Goal: Feedback & Contribution: Leave review/rating

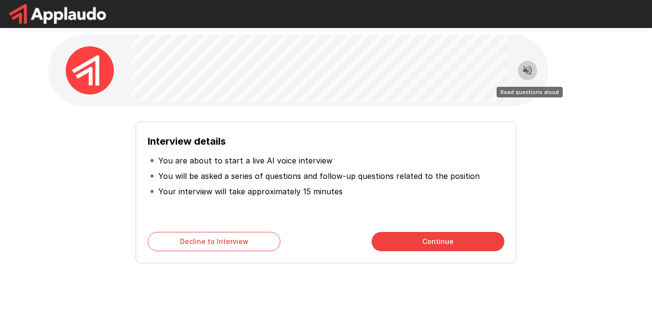
click at [527, 72] on icon "Read questions aloud" at bounding box center [527, 70] width 9 height 9
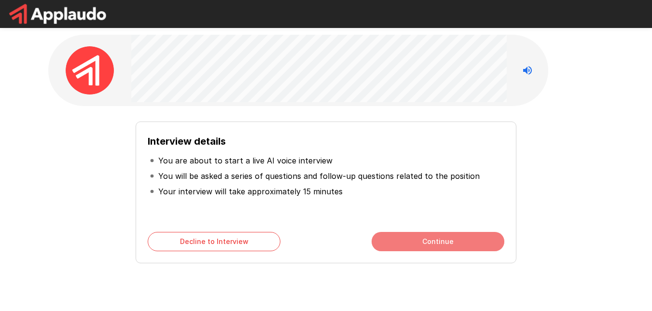
click at [457, 242] on button "Continue" at bounding box center [438, 241] width 133 height 19
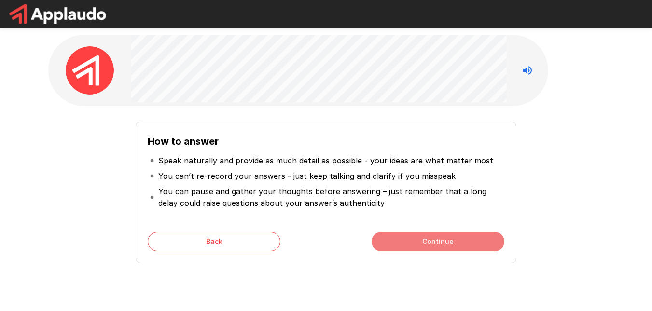
click at [414, 235] on button "Continue" at bounding box center [438, 241] width 133 height 19
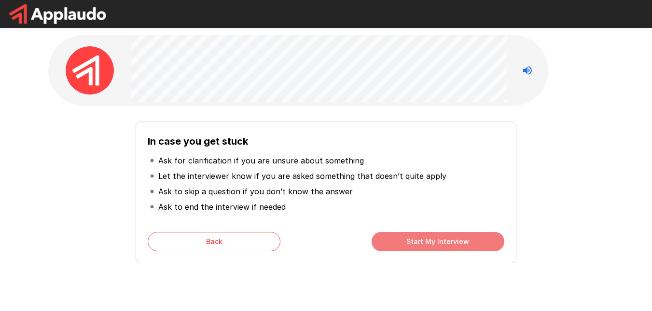
click at [409, 241] on button "Start My Interview" at bounding box center [438, 241] width 133 height 19
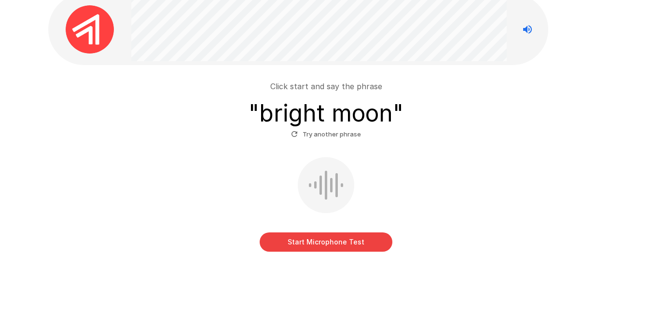
scroll to position [41, 0]
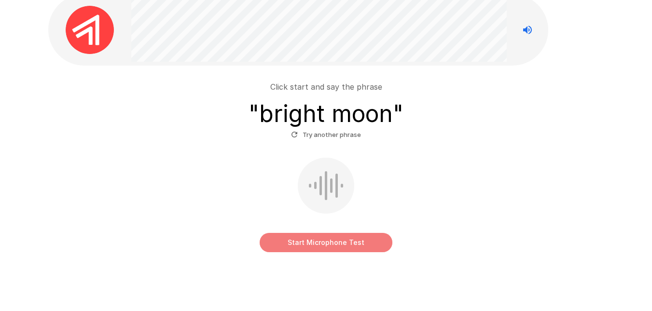
click at [333, 242] on button "Start Microphone Test" at bounding box center [326, 242] width 133 height 19
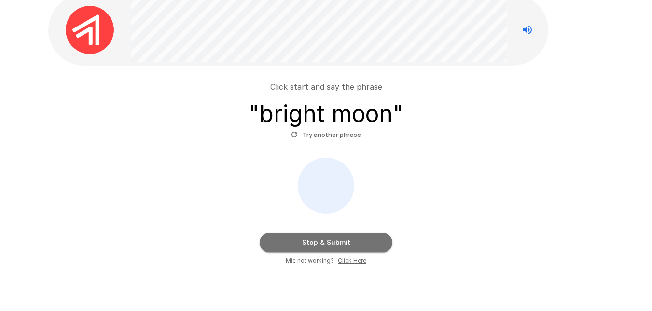
click at [341, 244] on button "Stop & Submit" at bounding box center [326, 242] width 133 height 19
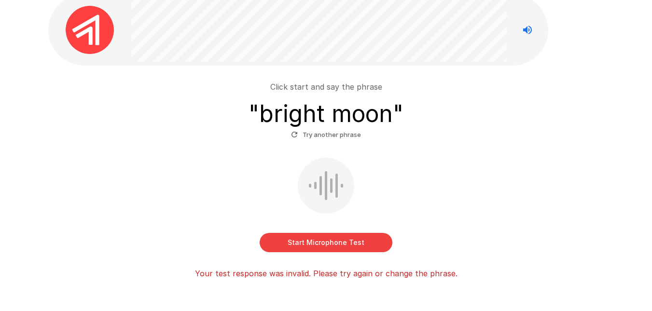
click at [262, 114] on h3 "" bright moon "" at bounding box center [326, 113] width 155 height 27
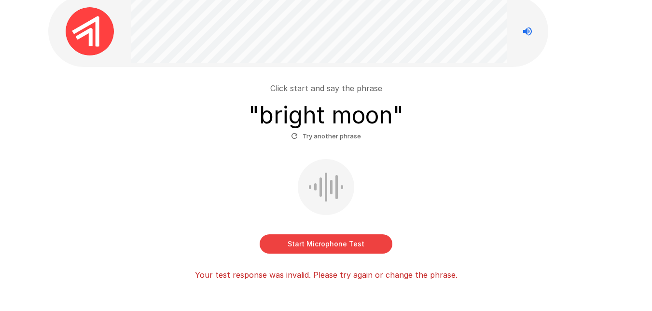
scroll to position [39, 0]
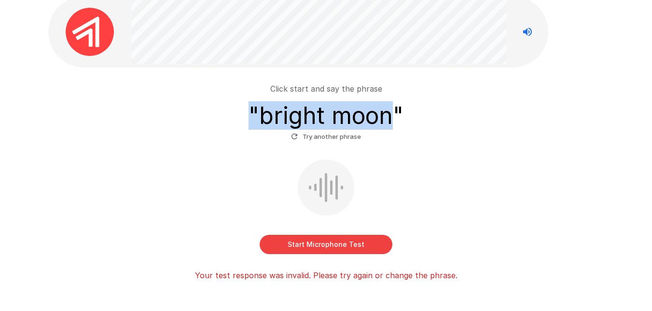
drag, startPoint x: 242, startPoint y: 108, endPoint x: 284, endPoint y: 88, distance: 46.6
click at [386, 122] on div "Click start and say the phrase " bright moon " Try another phrase" at bounding box center [326, 113] width 549 height 61
click at [251, 107] on h3 "" bright moon "" at bounding box center [326, 115] width 155 height 27
drag, startPoint x: 242, startPoint y: 113, endPoint x: 463, endPoint y: 139, distance: 222.7
click at [463, 139] on div "Click start and say the phrase " bright moon " Try another phrase" at bounding box center [326, 113] width 549 height 61
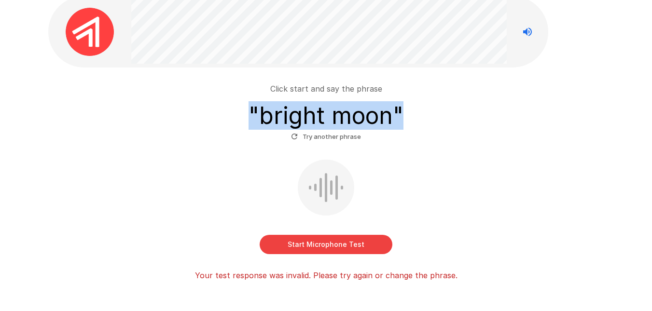
copy h3 "" bright moon ""
click at [526, 148] on div "Click start and say the phrase " bright moon " Try another phrase Start Microph…" at bounding box center [326, 178] width 549 height 206
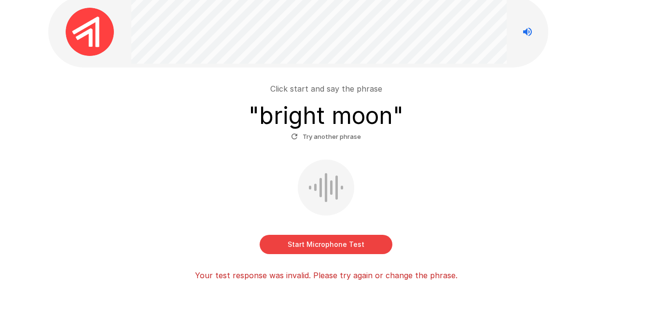
scroll to position [0, 0]
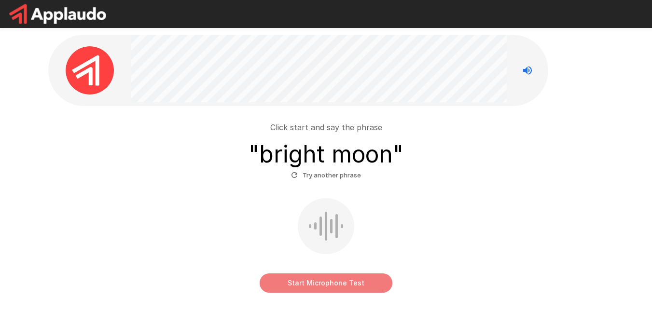
click at [307, 281] on button "Start Microphone Test" at bounding box center [326, 283] width 133 height 19
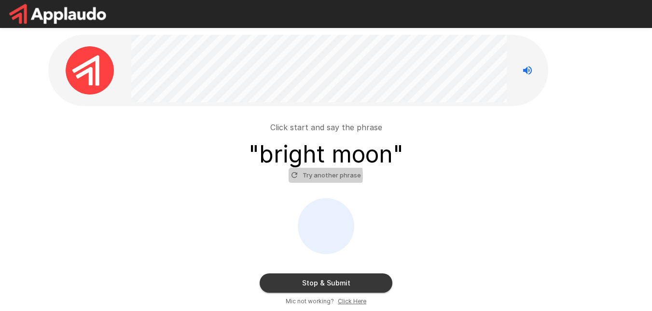
click at [301, 176] on button "Try another phrase" at bounding box center [326, 175] width 75 height 15
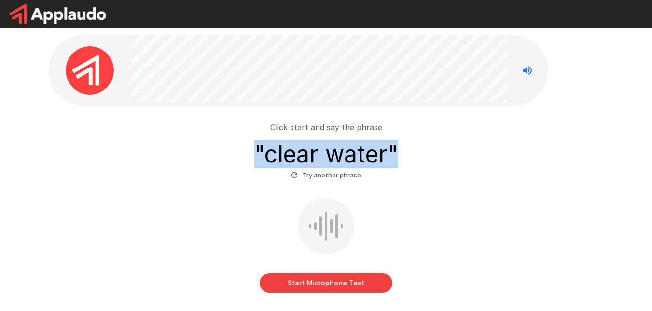
drag, startPoint x: 253, startPoint y: 147, endPoint x: 411, endPoint y: 163, distance: 159.2
click at [411, 163] on div "Click start and say the phrase " clear water " Try another phrase" at bounding box center [326, 152] width 549 height 61
copy h3 "" clear water ""
click at [592, 150] on div "Click start and say the phrase " clear water " Try another phrase" at bounding box center [326, 152] width 549 height 61
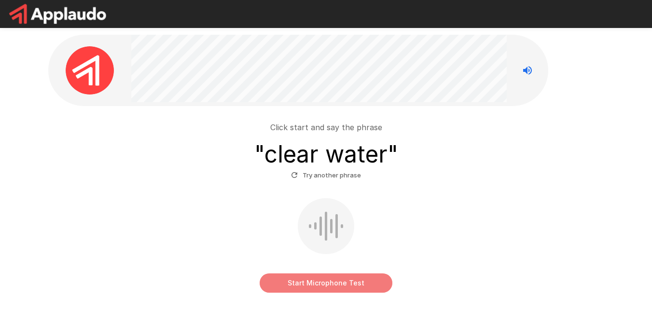
click at [310, 280] on button "Start Microphone Test" at bounding box center [326, 283] width 133 height 19
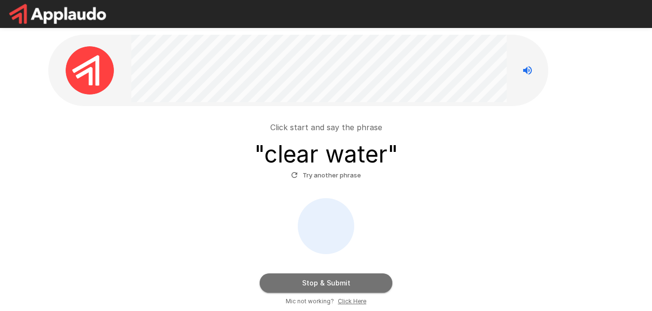
click at [310, 280] on button "Stop & Submit" at bounding box center [326, 283] width 133 height 19
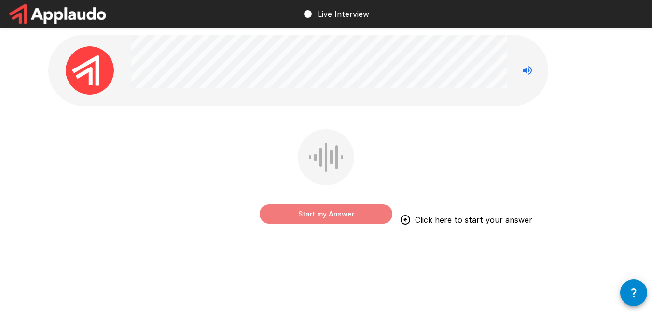
click at [341, 213] on button "Start my Answer" at bounding box center [326, 214] width 133 height 19
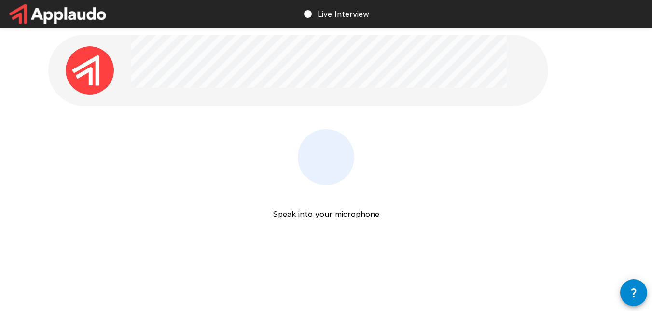
click at [335, 220] on p "Speak into your microphone" at bounding box center [326, 202] width 107 height 35
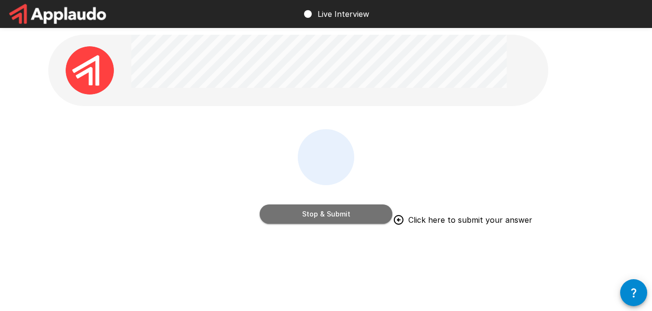
click at [371, 209] on button "Stop & Submit" at bounding box center [326, 214] width 133 height 19
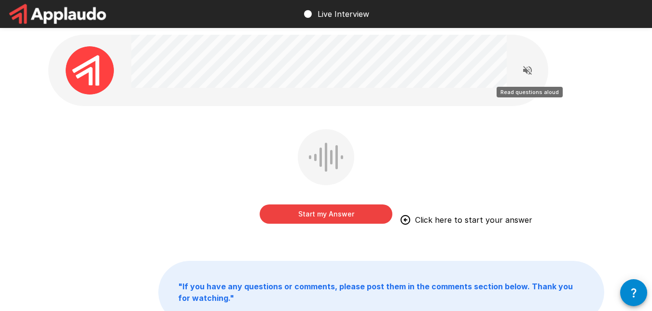
click at [533, 71] on icon "Read questions aloud" at bounding box center [528, 71] width 12 height 12
click at [533, 71] on icon "Stop reading questions aloud" at bounding box center [528, 71] width 12 height 12
click at [533, 71] on icon "Read questions aloud" at bounding box center [528, 71] width 12 height 12
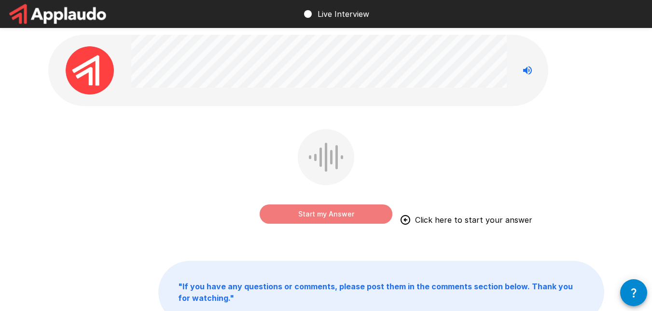
click at [323, 209] on button "Start my Answer" at bounding box center [326, 214] width 133 height 19
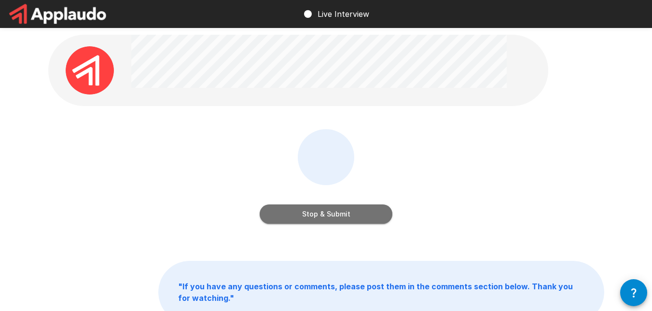
click at [323, 209] on button "Stop & Submit" at bounding box center [326, 214] width 133 height 19
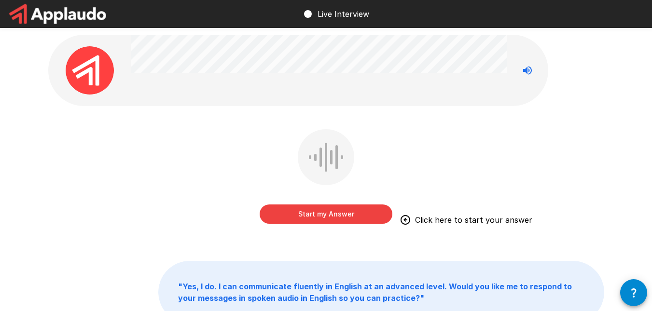
click at [322, 216] on button "Start my Answer" at bounding box center [326, 214] width 133 height 19
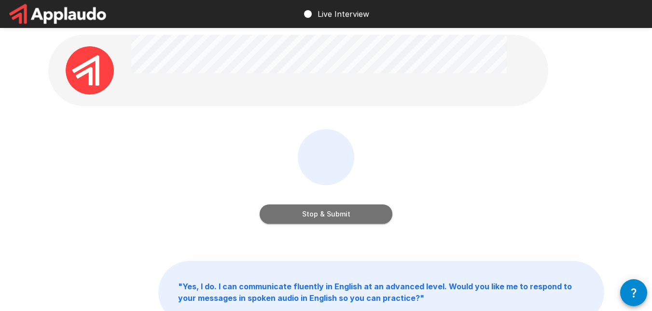
click at [322, 216] on button "Stop & Submit" at bounding box center [326, 214] width 133 height 19
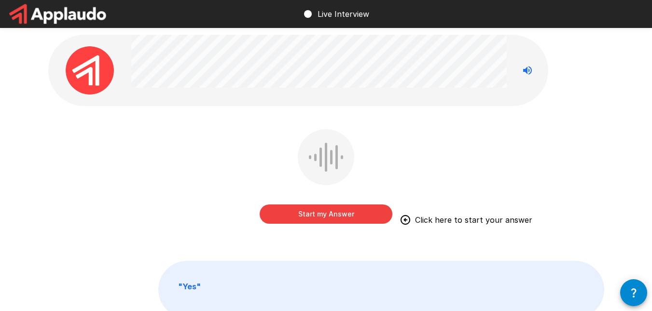
click at [323, 205] on button "Start my Answer" at bounding box center [326, 214] width 133 height 19
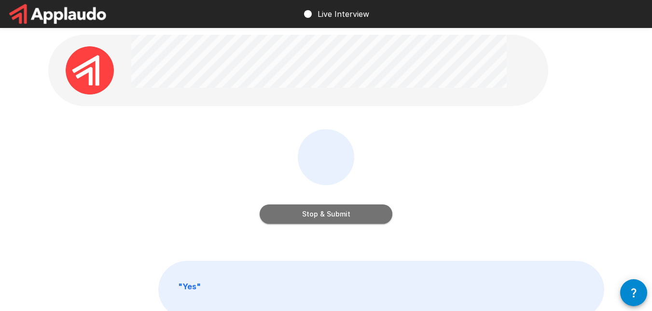
click at [323, 205] on button "Stop & Submit" at bounding box center [326, 214] width 133 height 19
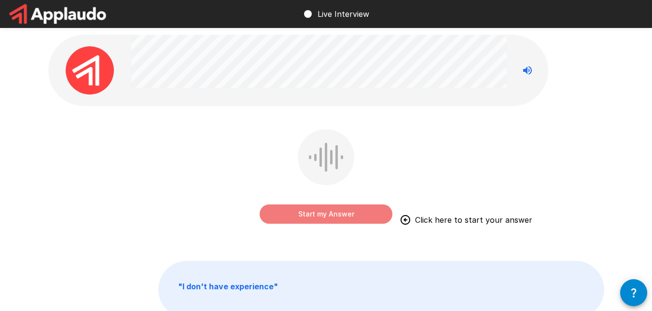
click at [322, 207] on button "Start my Answer" at bounding box center [326, 214] width 133 height 19
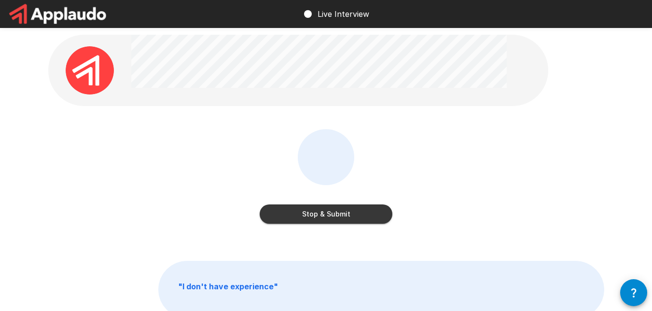
click at [347, 221] on button "Stop & Submit" at bounding box center [326, 214] width 133 height 19
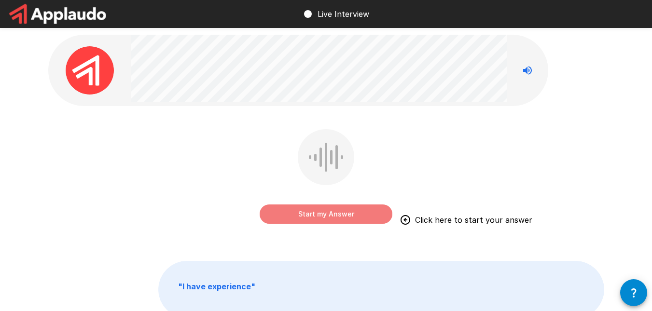
click at [350, 219] on button "Start my Answer" at bounding box center [326, 214] width 133 height 19
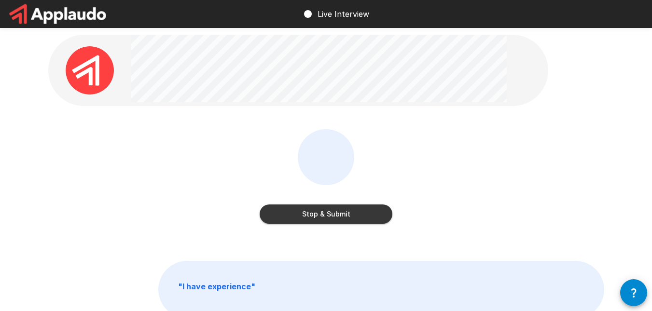
click at [320, 212] on button "Stop & Submit" at bounding box center [326, 214] width 133 height 19
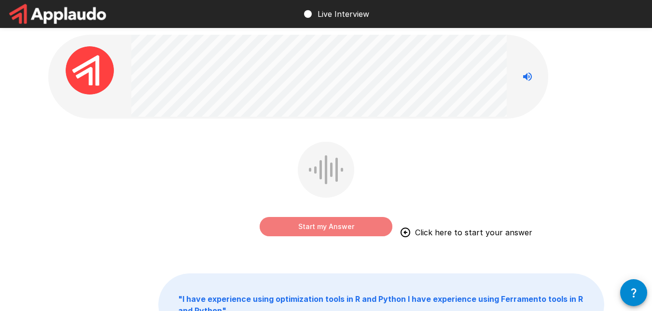
click at [334, 221] on button "Start my Answer" at bounding box center [326, 226] width 133 height 19
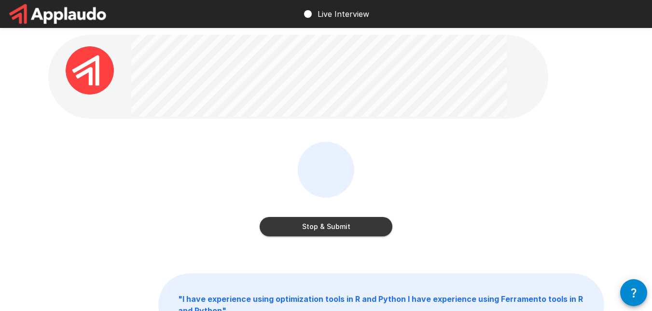
click at [328, 223] on button "Stop & Submit" at bounding box center [326, 226] width 133 height 19
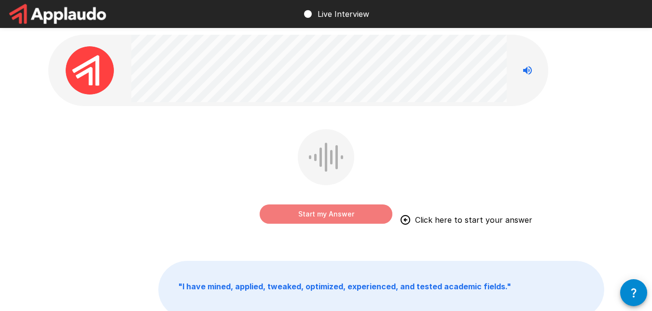
click at [352, 209] on button "Start my Answer" at bounding box center [326, 214] width 133 height 19
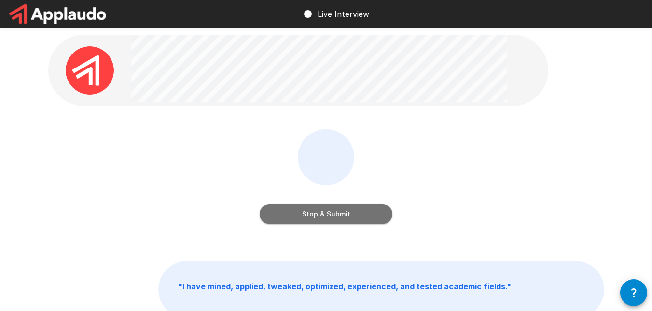
click at [352, 209] on button "Stop & Submit" at bounding box center [326, 214] width 133 height 19
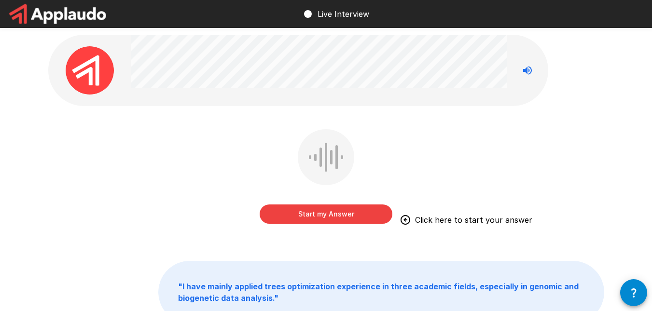
click at [324, 215] on button "Start my Answer" at bounding box center [326, 214] width 133 height 19
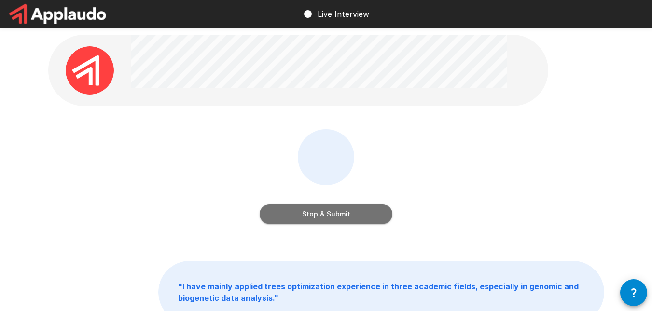
click at [324, 215] on button "Stop & Submit" at bounding box center [326, 214] width 133 height 19
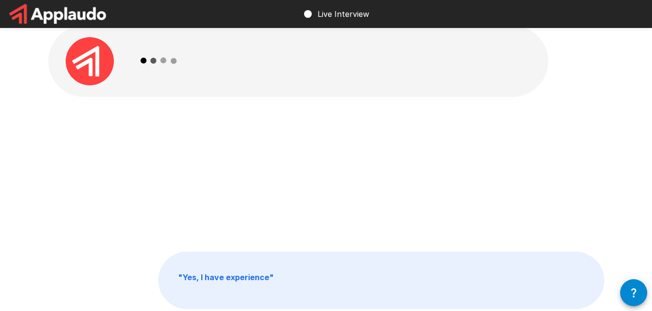
scroll to position [11, 0]
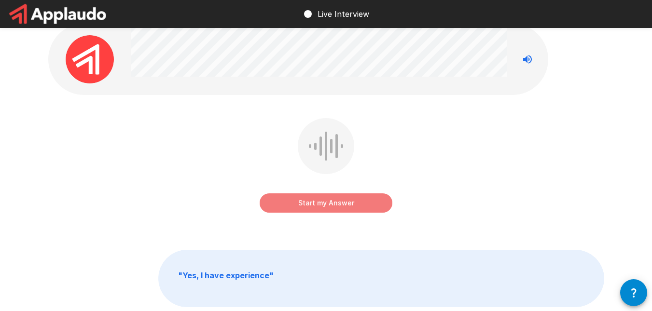
click at [317, 195] on button "Start my Answer" at bounding box center [326, 203] width 133 height 19
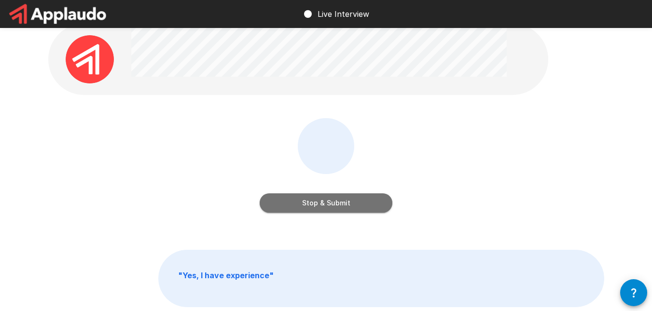
click at [317, 195] on button "Stop & Submit" at bounding box center [326, 203] width 133 height 19
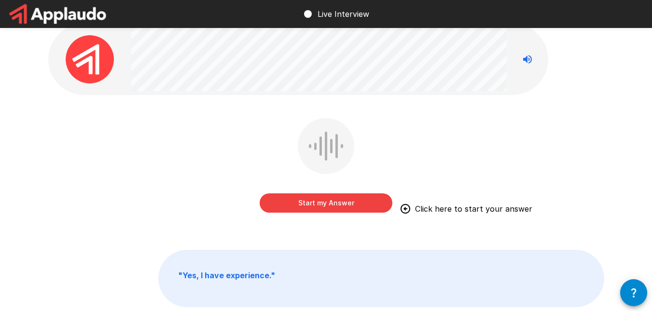
scroll to position [0, 0]
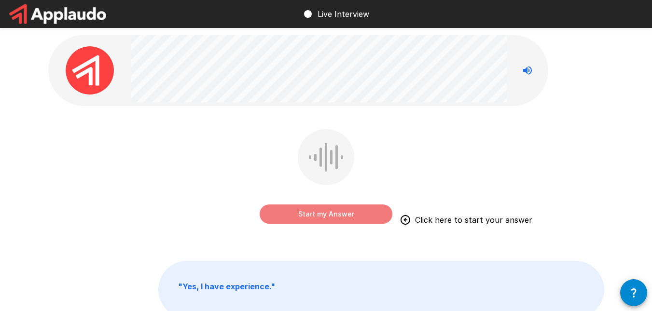
click at [347, 212] on button "Start my Answer" at bounding box center [326, 214] width 133 height 19
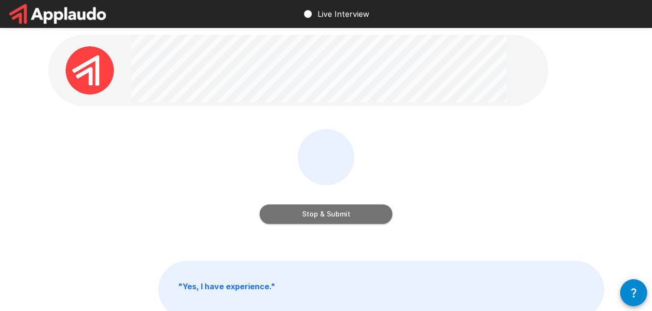
click at [322, 218] on button "Stop & Submit" at bounding box center [326, 214] width 133 height 19
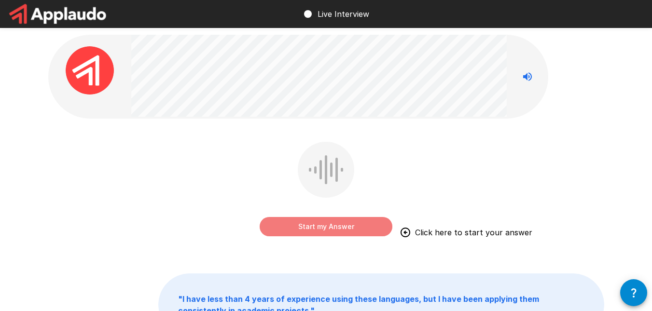
click at [314, 224] on button "Start my Answer" at bounding box center [326, 226] width 133 height 19
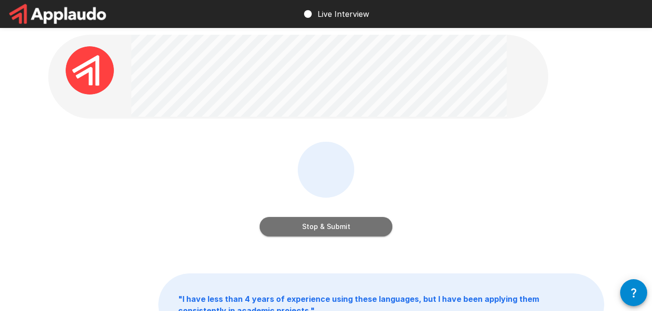
click at [314, 224] on button "Stop & Submit" at bounding box center [326, 226] width 133 height 19
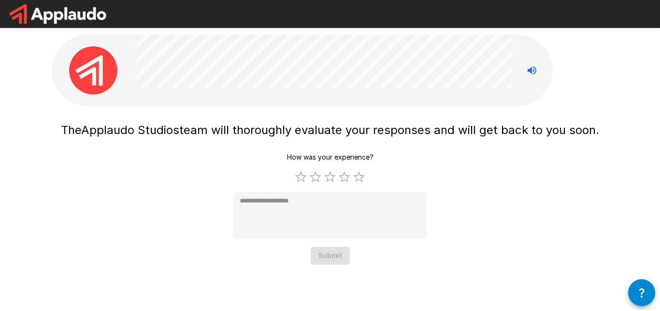
drag, startPoint x: 659, startPoint y: 123, endPoint x: 659, endPoint y: 148, distance: 24.6
click at [659, 148] on html "The Applaudo Studios team will thoroughly evaluate your responses and will get …" at bounding box center [330, 155] width 660 height 311
click at [358, 181] on label "5 Stars" at bounding box center [359, 177] width 14 height 14
type textarea "*"
click at [332, 256] on button "Submit" at bounding box center [329, 256] width 39 height 18
